Goal: Navigation & Orientation: Find specific page/section

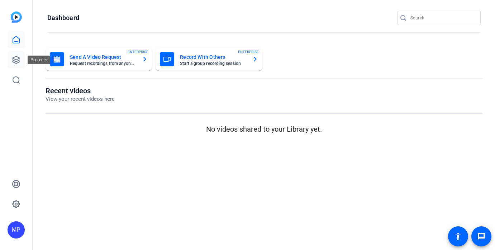
click at [16, 55] on link at bounding box center [16, 59] width 17 height 17
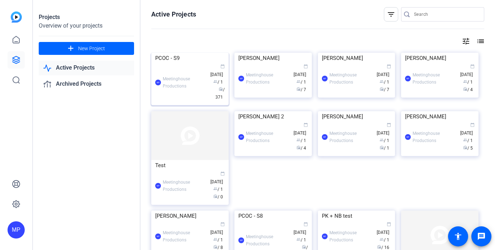
click at [182, 53] on img at bounding box center [189, 53] width 77 height 0
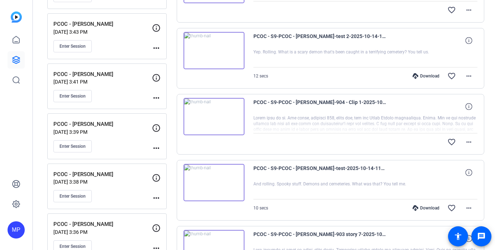
scroll to position [373, 0]
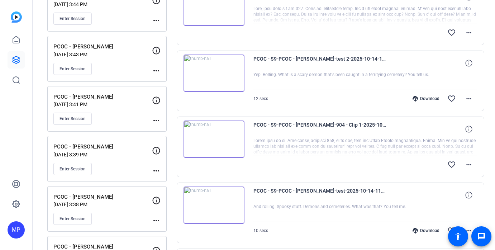
click at [215, 134] on img at bounding box center [214, 138] width 61 height 37
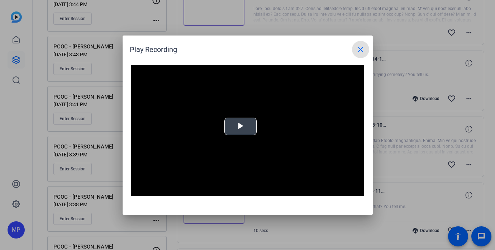
click at [241, 126] on span "Video Player" at bounding box center [241, 126] width 0 height 0
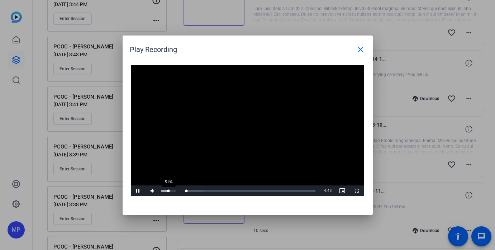
click at [168, 193] on div "51%" at bounding box center [168, 190] width 18 height 11
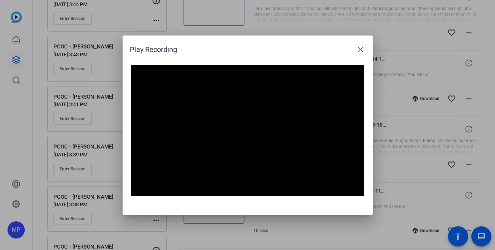
click at [306, 50] on div "Play Recording close" at bounding box center [249, 49] width 239 height 17
